Goal: Check status: Check status

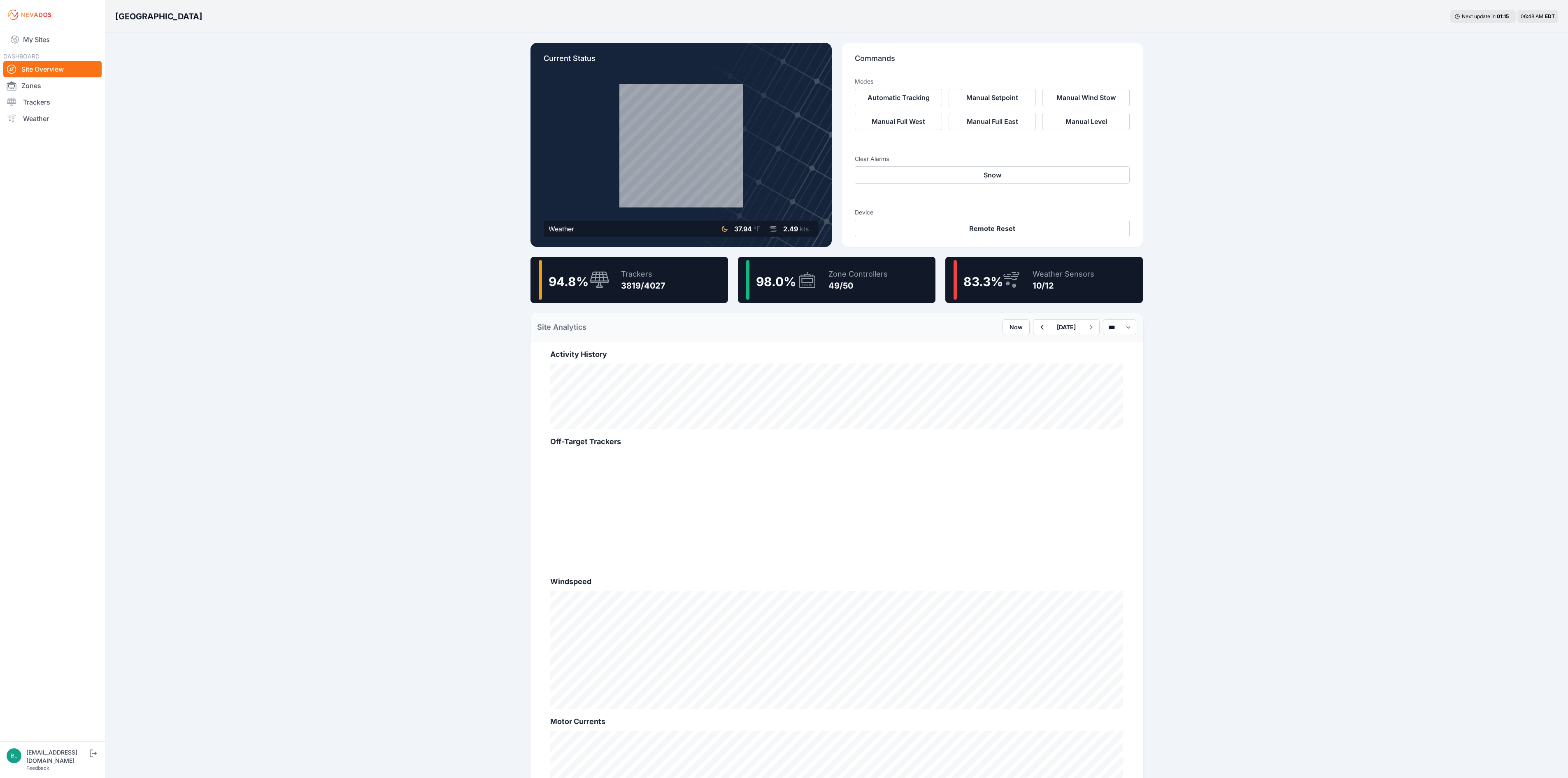
click at [778, 294] on div "98.0 %" at bounding box center [781, 280] width 71 height 39
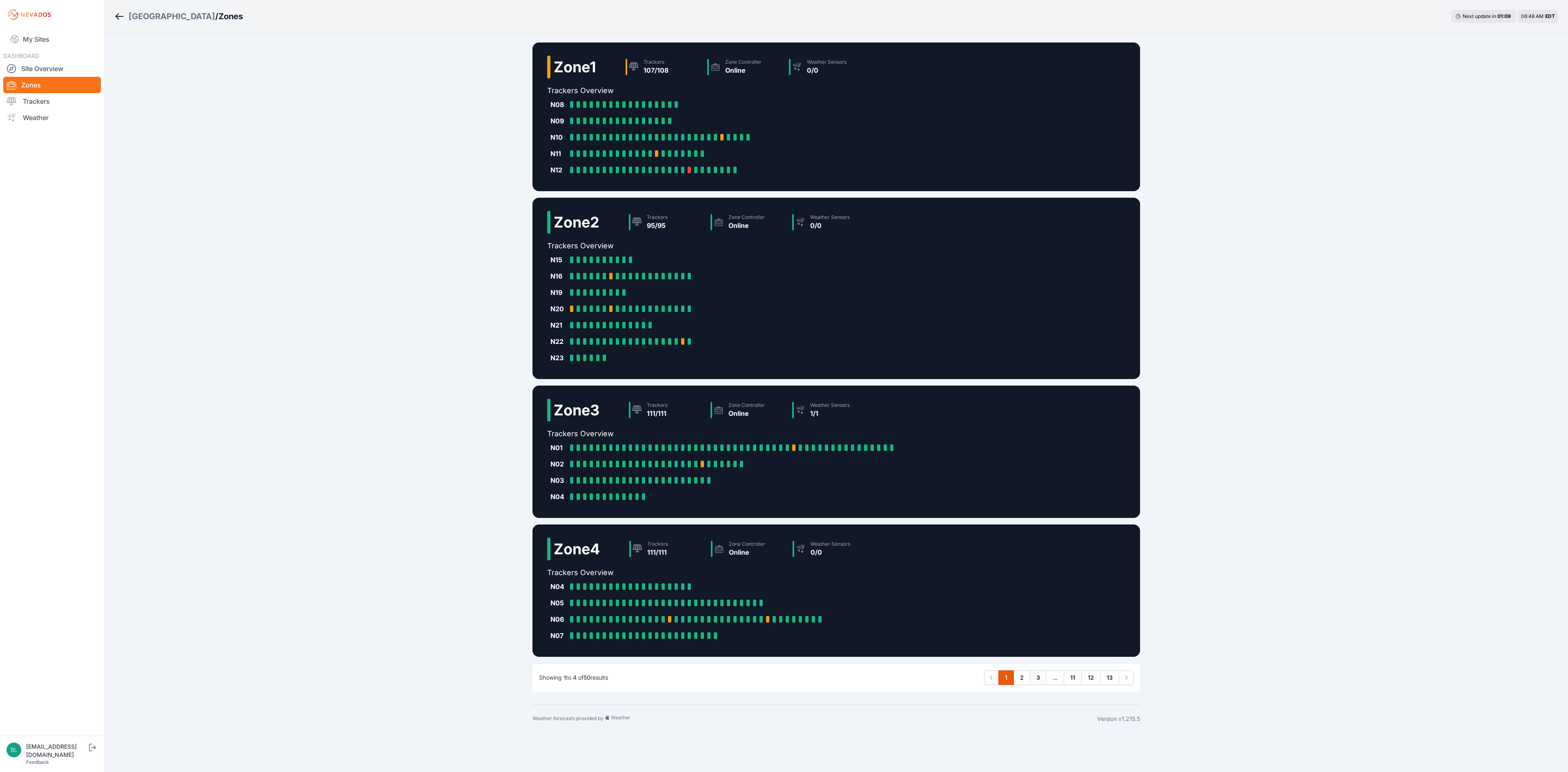
click at [777, 371] on link "3" at bounding box center [1038, 678] width 17 height 15
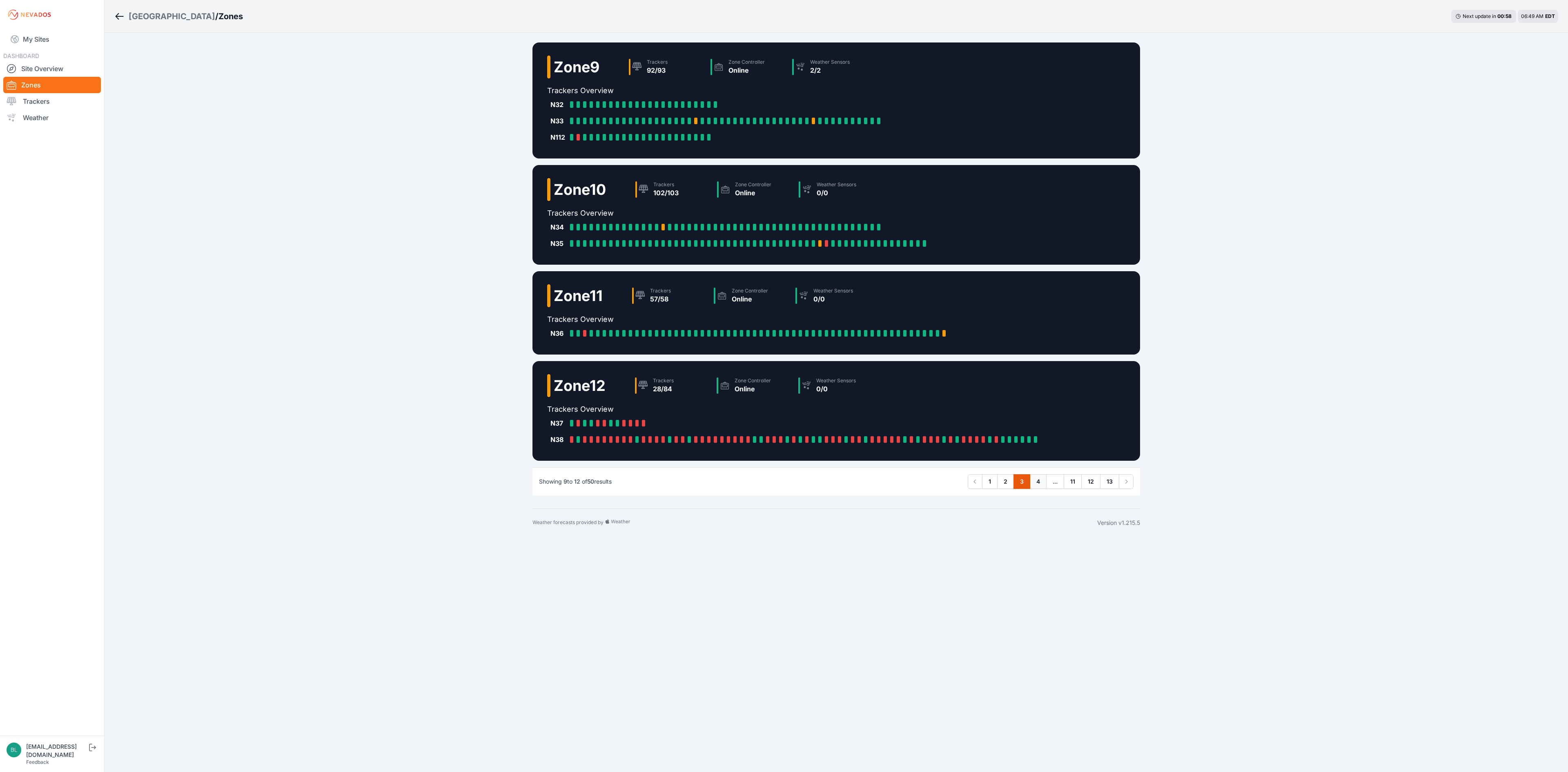
click at [777, 371] on link "4" at bounding box center [1038, 482] width 17 height 15
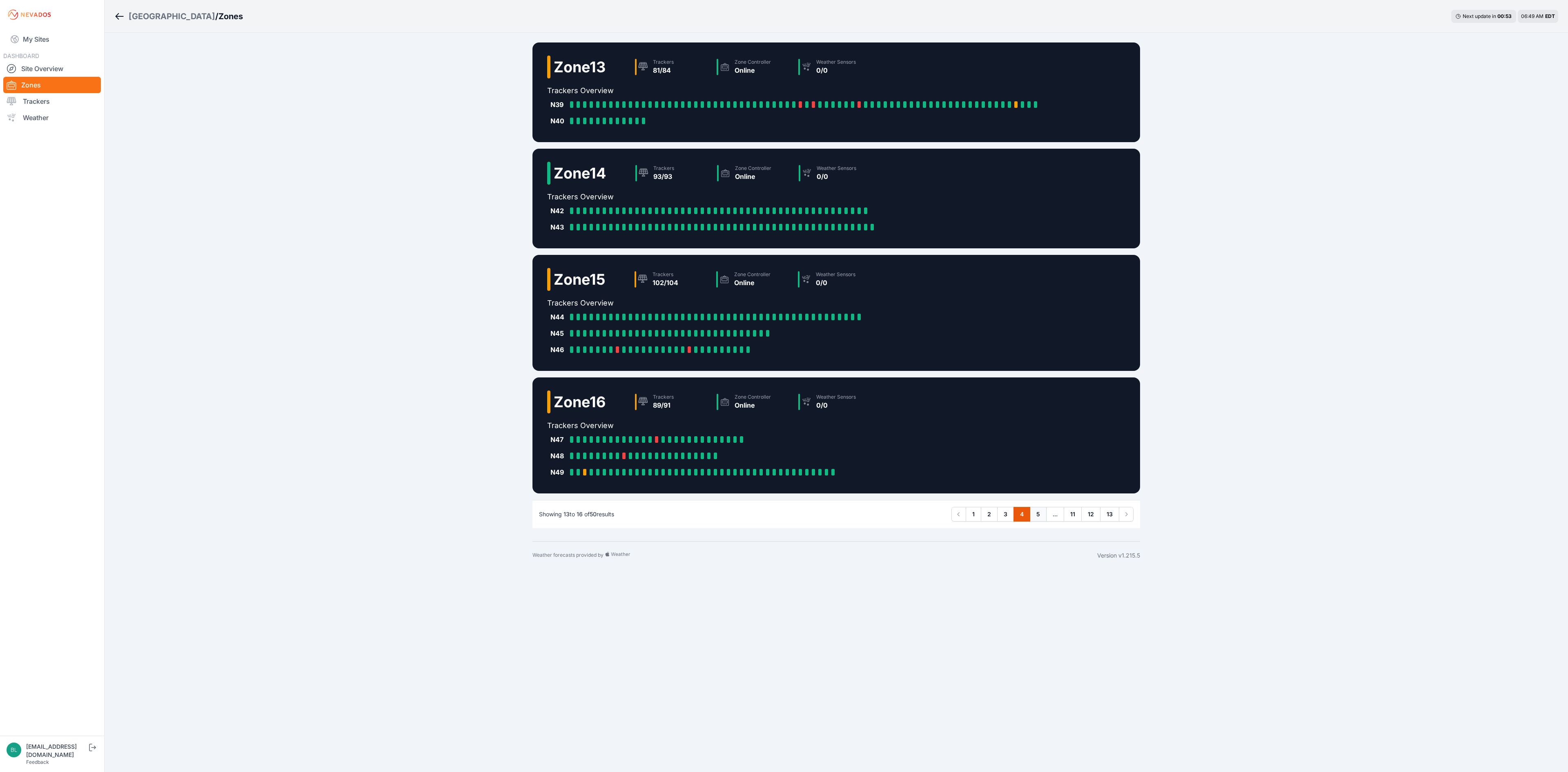
click at [777, 371] on link "5" at bounding box center [1038, 514] width 17 height 15
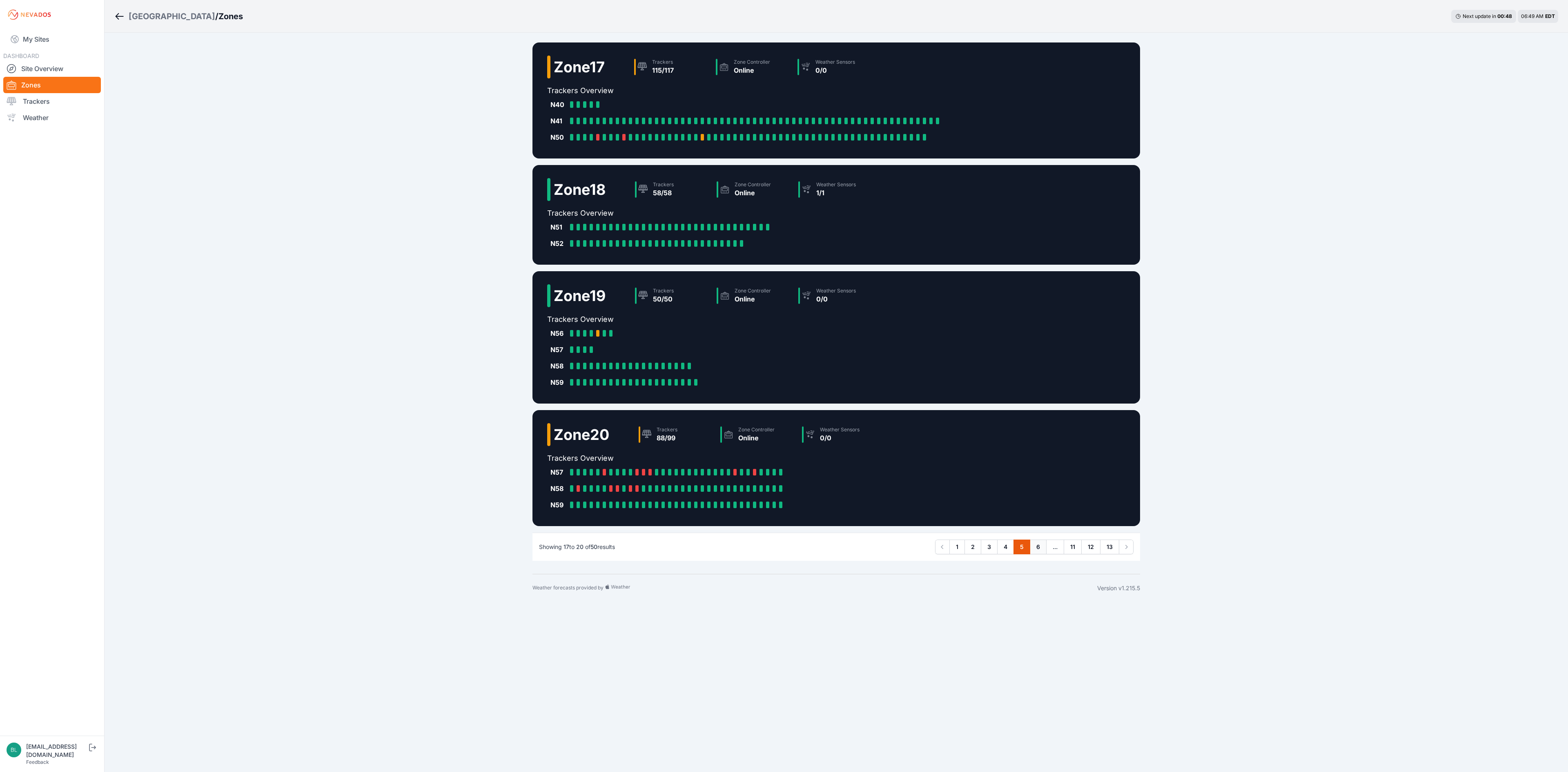
click at [777, 371] on link "6" at bounding box center [1038, 547] width 17 height 15
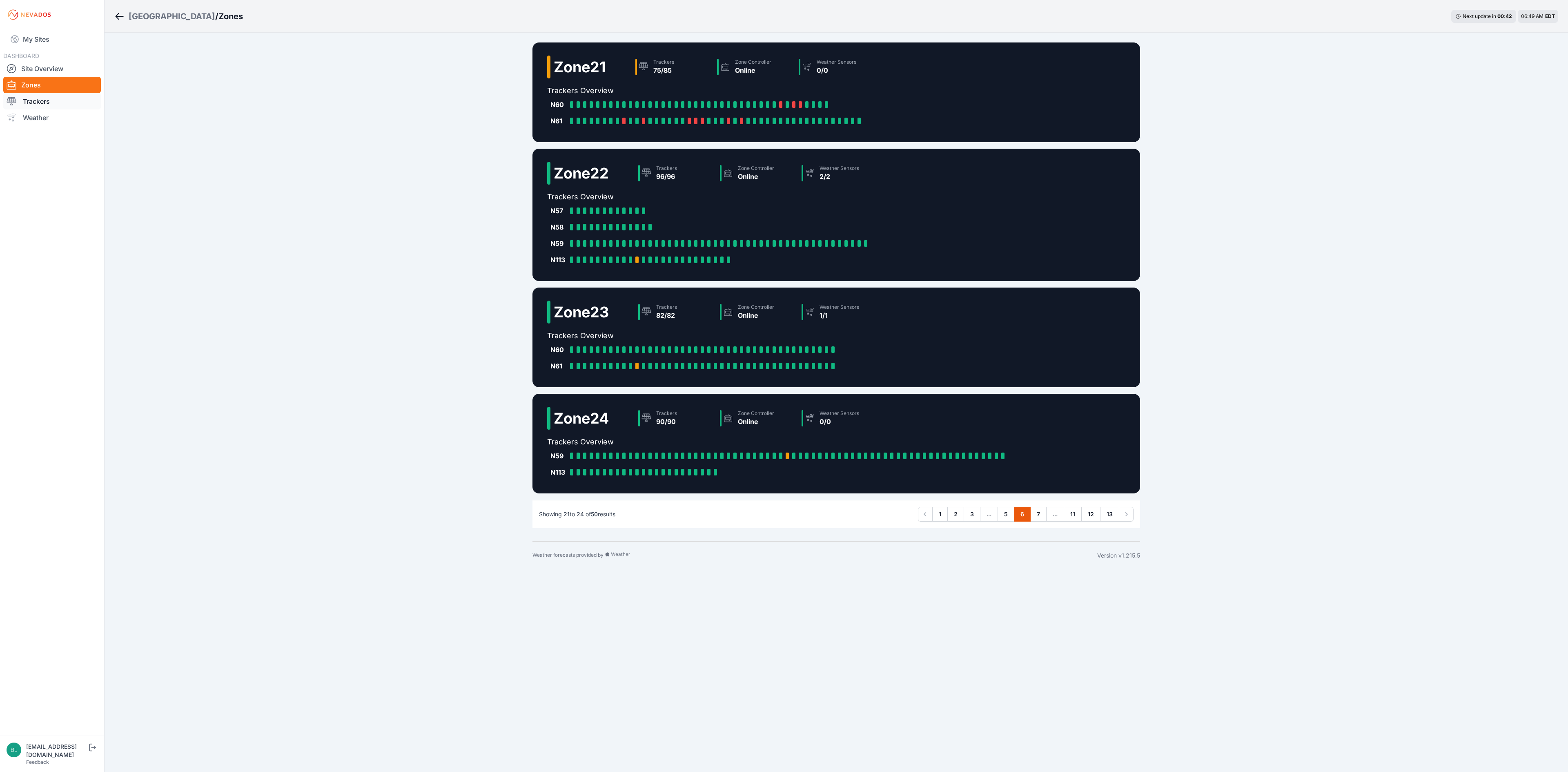
click at [64, 106] on link "Trackers" at bounding box center [52, 101] width 97 height 16
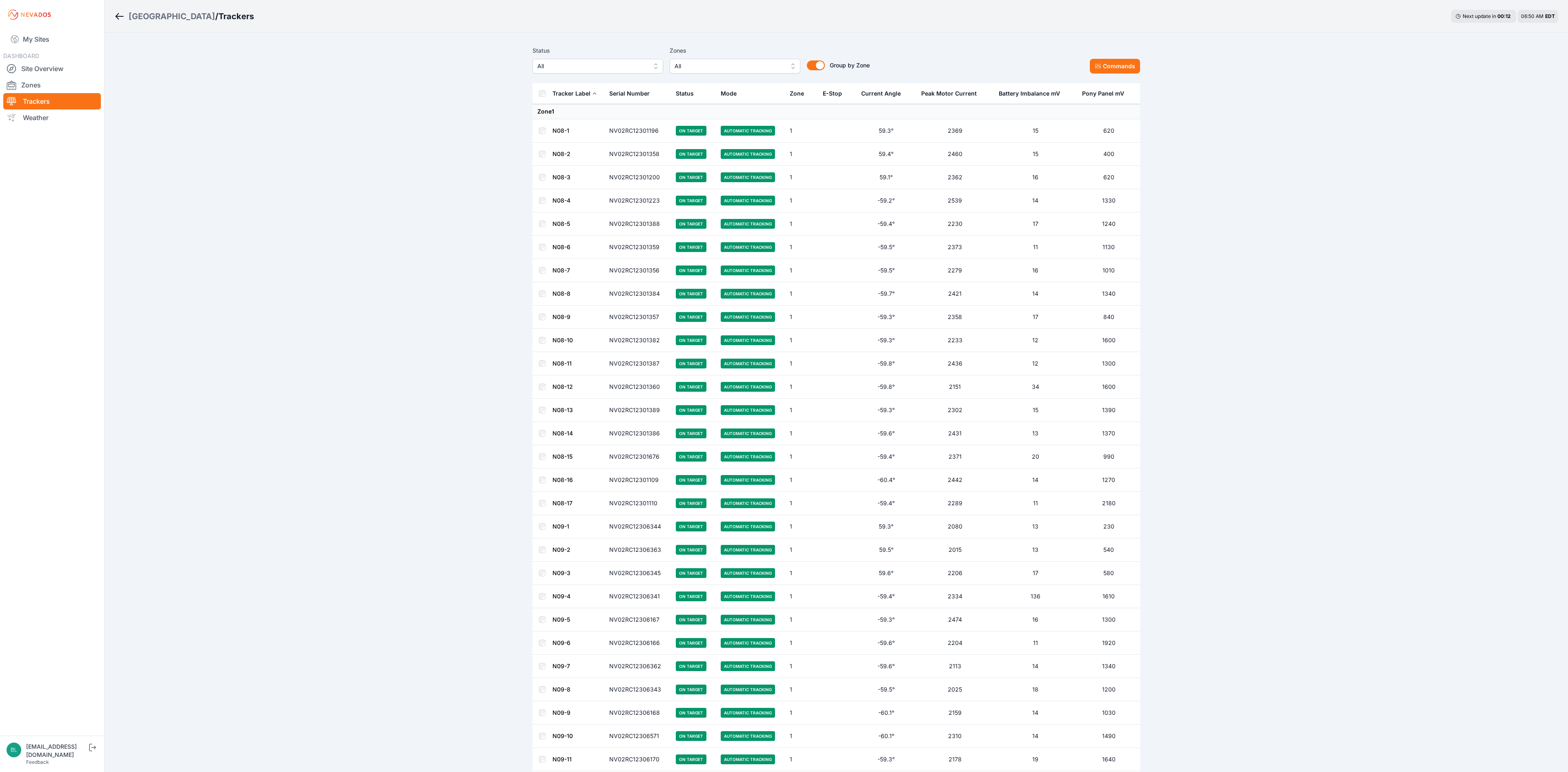
click at [631, 65] on span "All" at bounding box center [592, 66] width 110 height 10
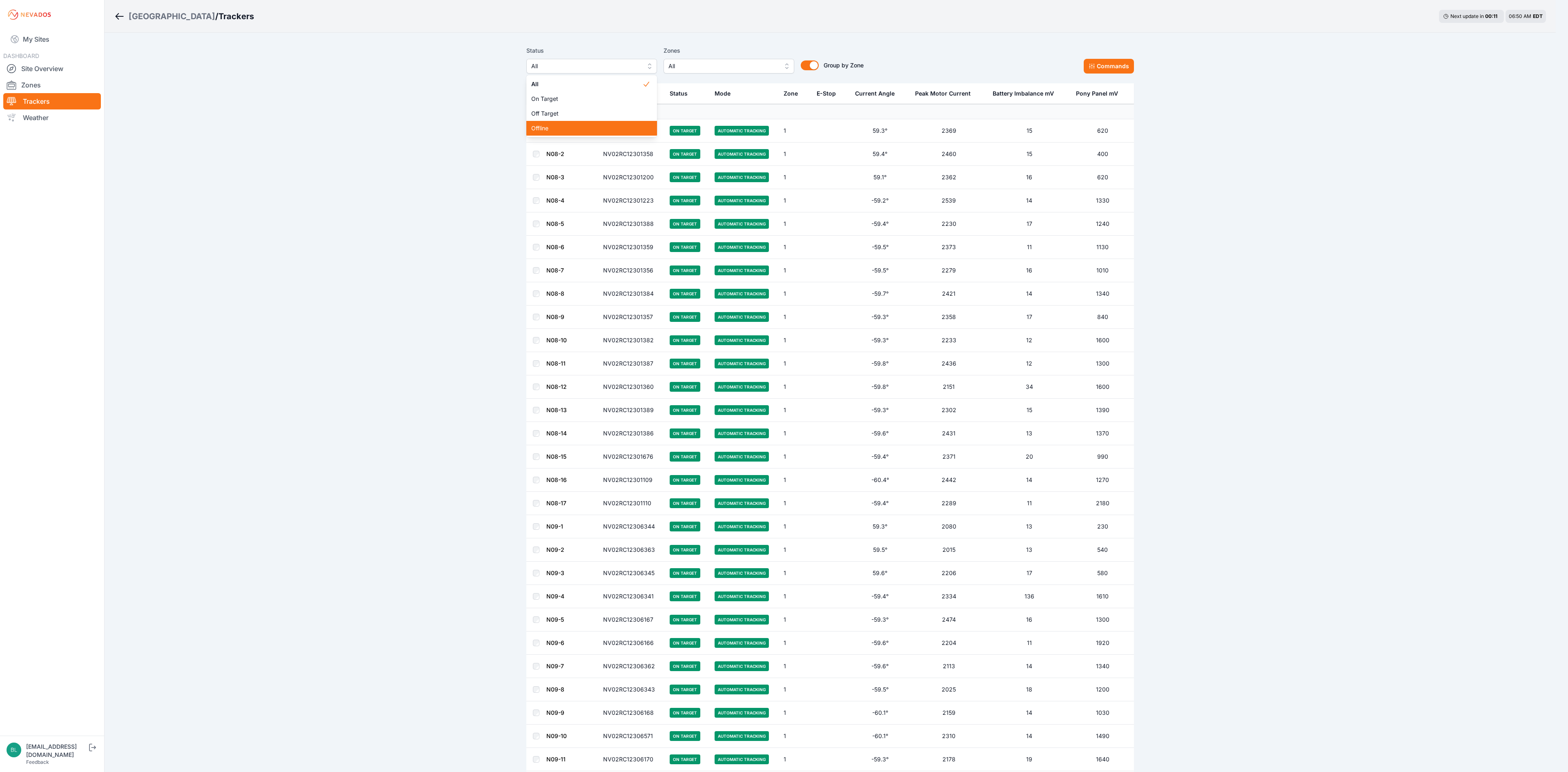
click at [626, 128] on span "Offline" at bounding box center [587, 128] width 111 height 8
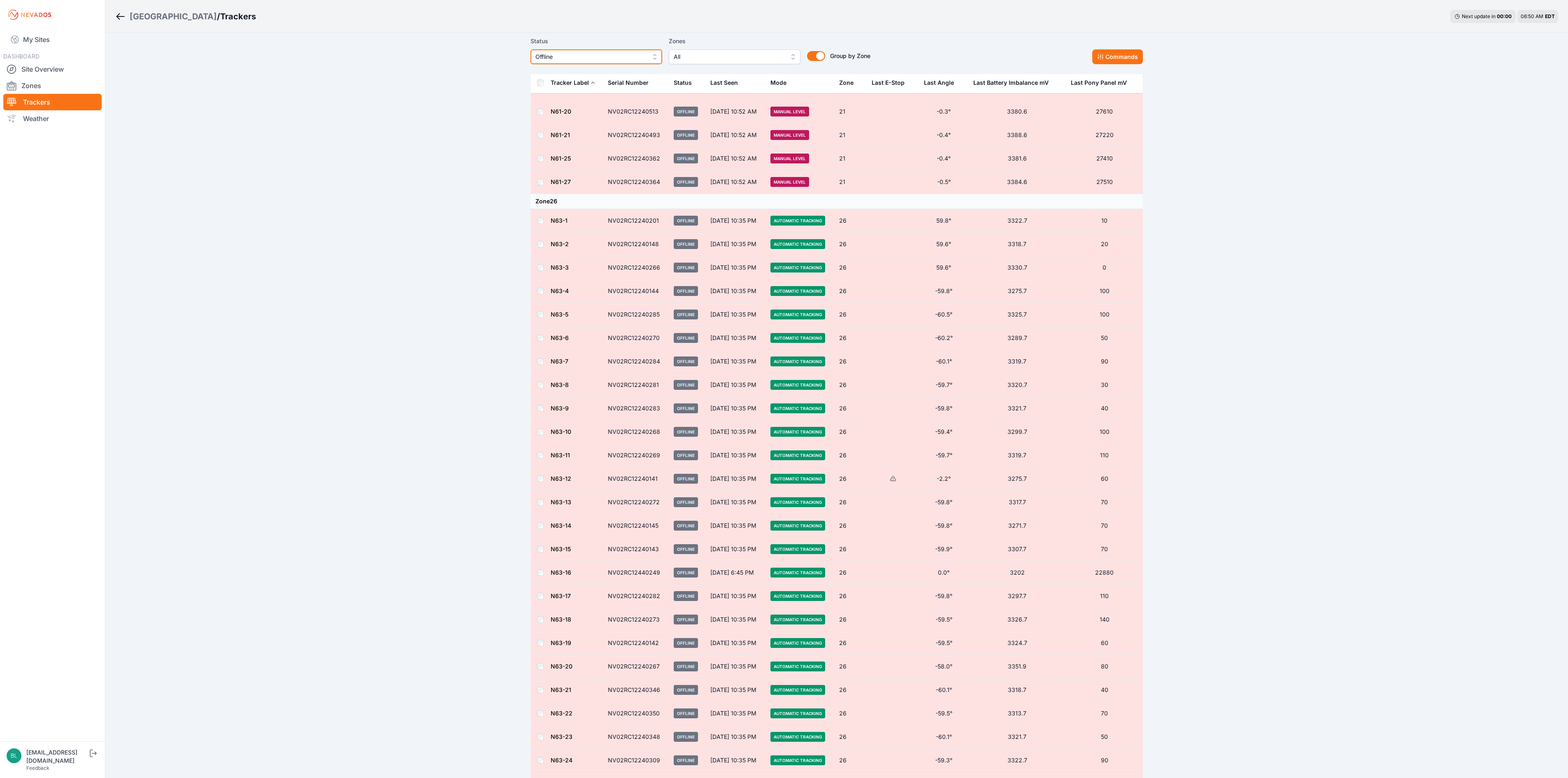
scroll to position [2222, 0]
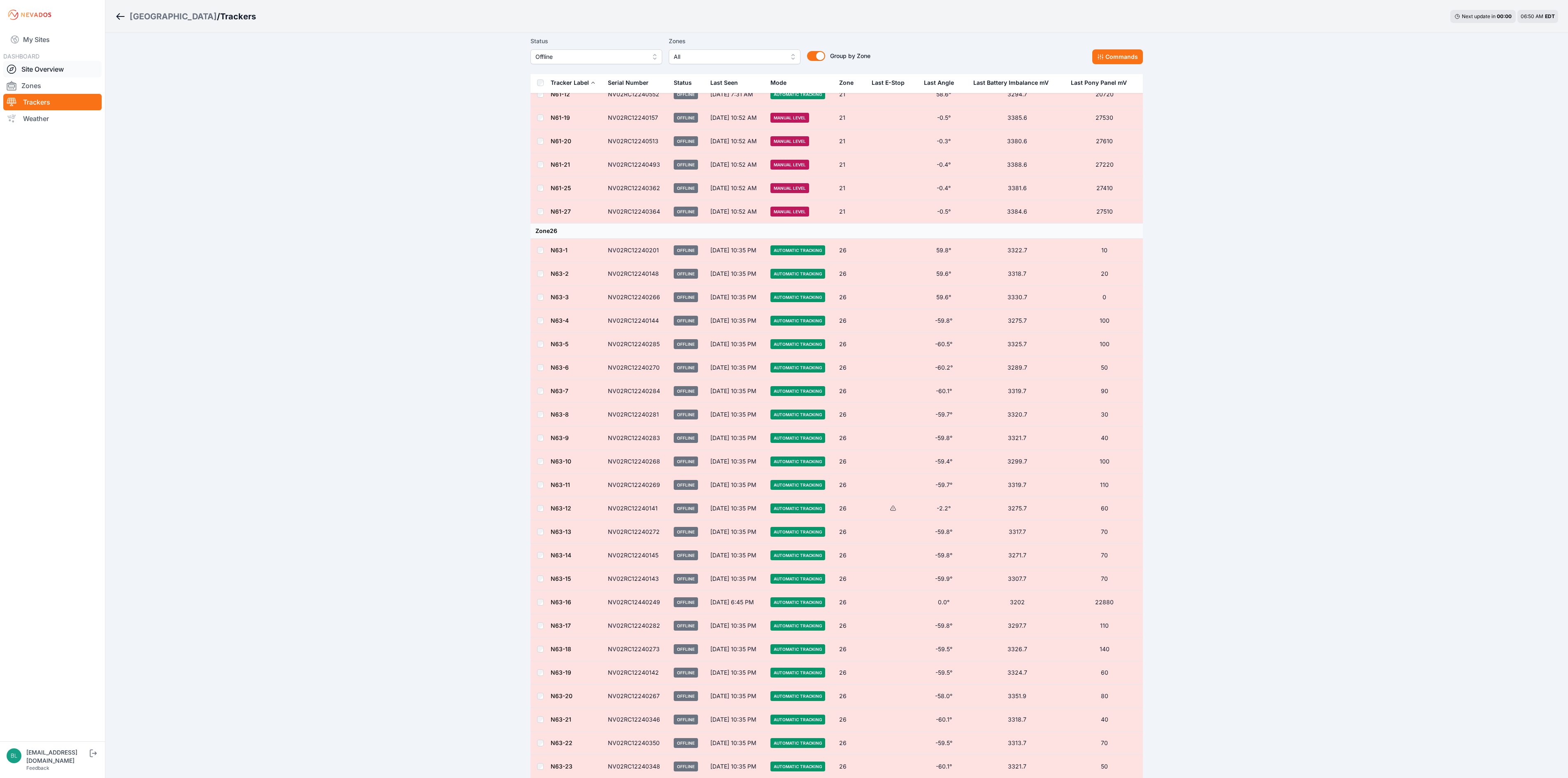
click at [61, 72] on link "Site Overview" at bounding box center [52, 69] width 98 height 17
